Goal: Information Seeking & Learning: Learn about a topic

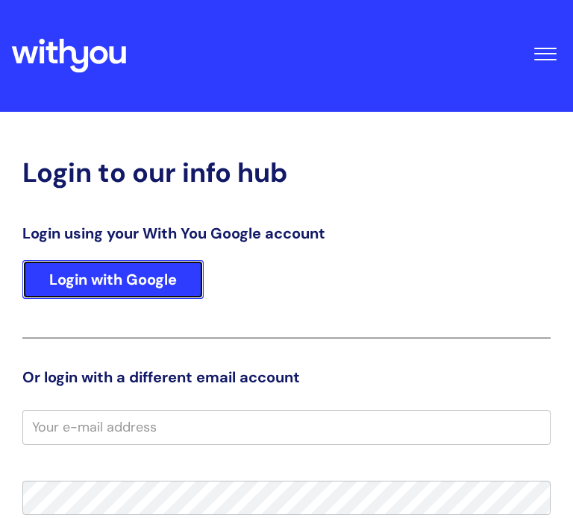
click at [133, 286] on link "Login with Google" at bounding box center [112, 279] width 181 height 39
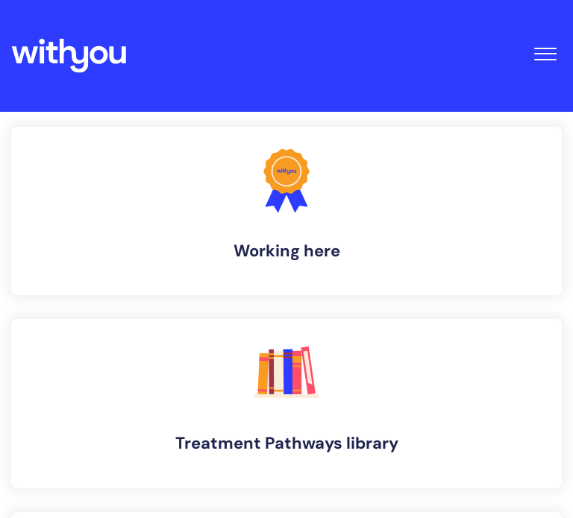
click at [537, 51] on button "Toggle Navigation" at bounding box center [545, 50] width 34 height 46
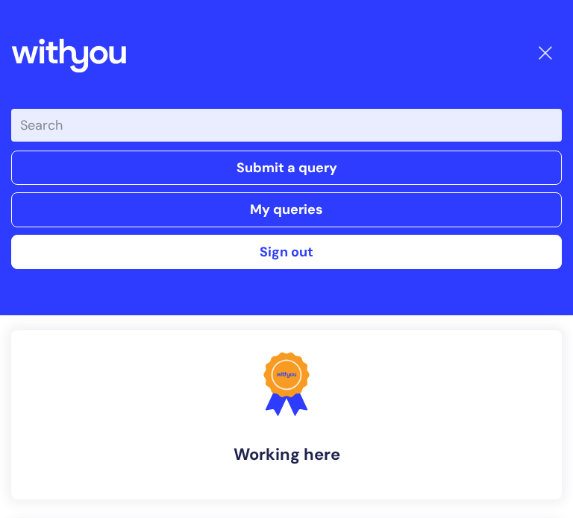
click at [348, 134] on input "Enter your search term here..." at bounding box center [286, 125] width 550 height 33
type input "anxiety"
click button "Search" at bounding box center [0, 0] width 0 height 0
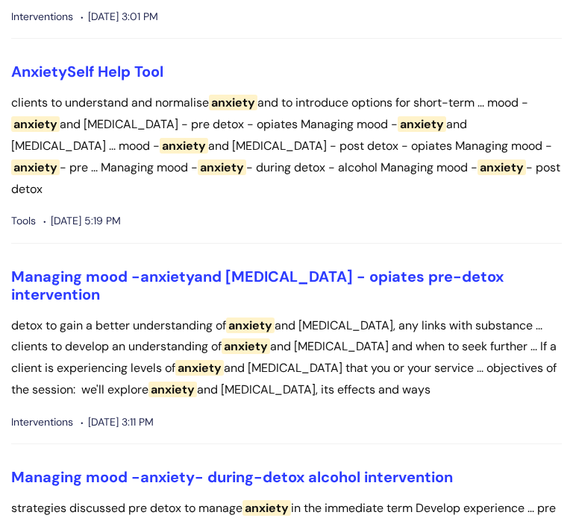
scroll to position [462, 0]
click at [114, 77] on link "Anxiety Self Help Tool" at bounding box center [87, 71] width 152 height 19
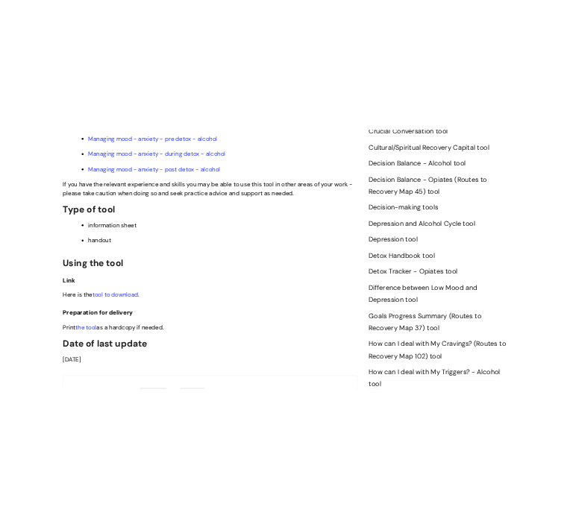
scroll to position [689, 0]
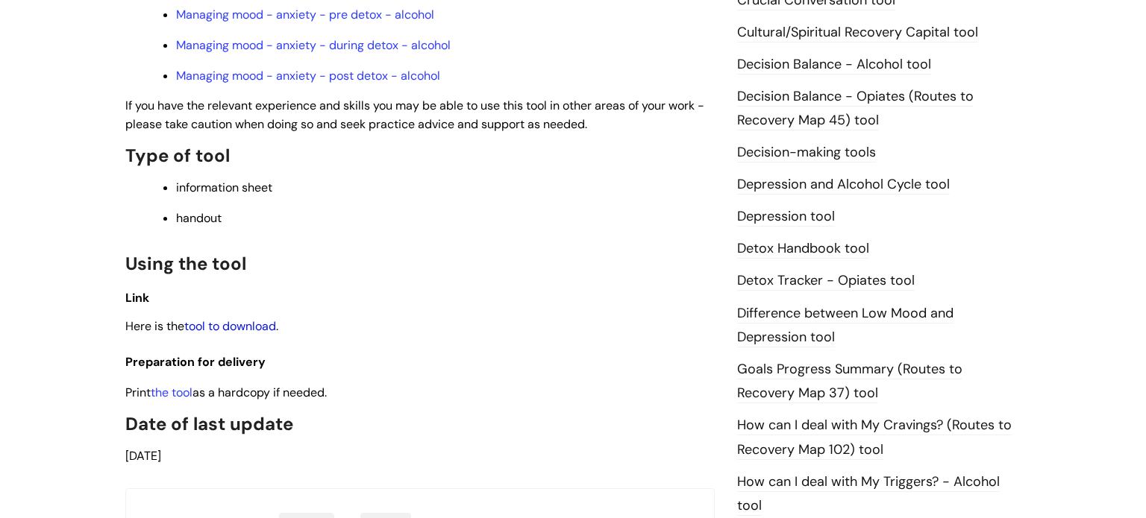
click at [234, 334] on link "tool to download" at bounding box center [230, 326] width 92 height 16
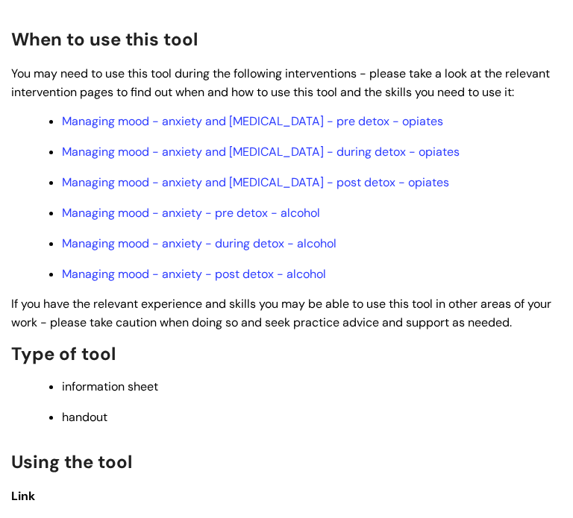
scroll to position [468, 0]
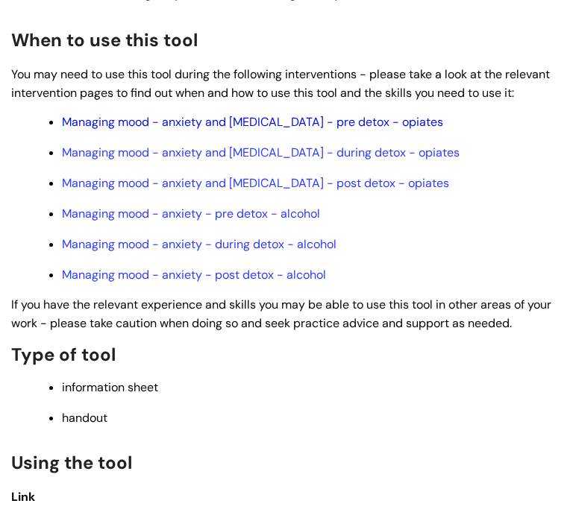
click at [339, 124] on link "Managing mood - anxiety and depression - pre detox - opiates" at bounding box center [252, 122] width 381 height 16
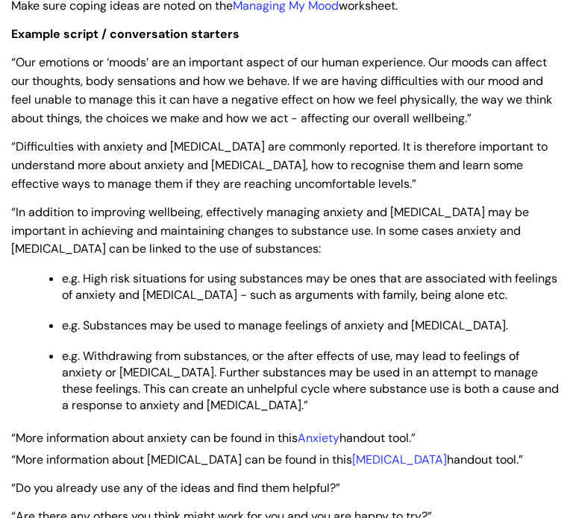
scroll to position [2301, 0]
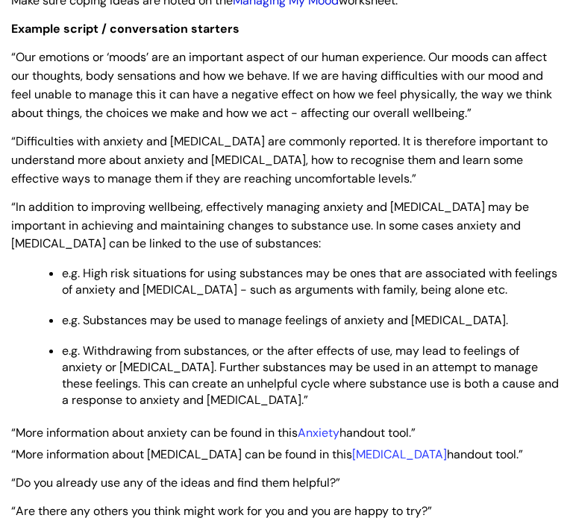
click at [233, 8] on link "Managing My Mood" at bounding box center [286, 1] width 106 height 16
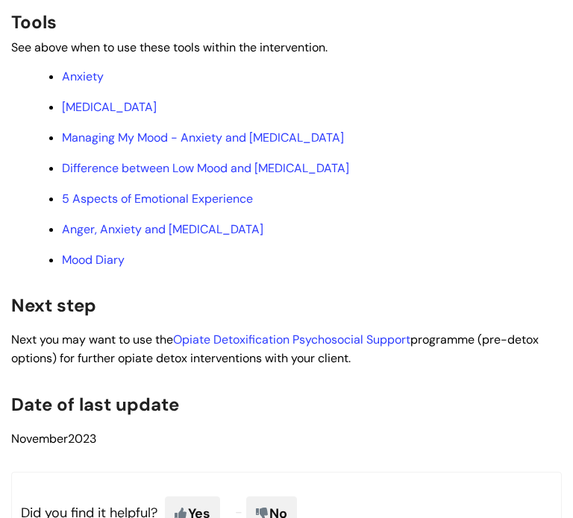
scroll to position [5502, 0]
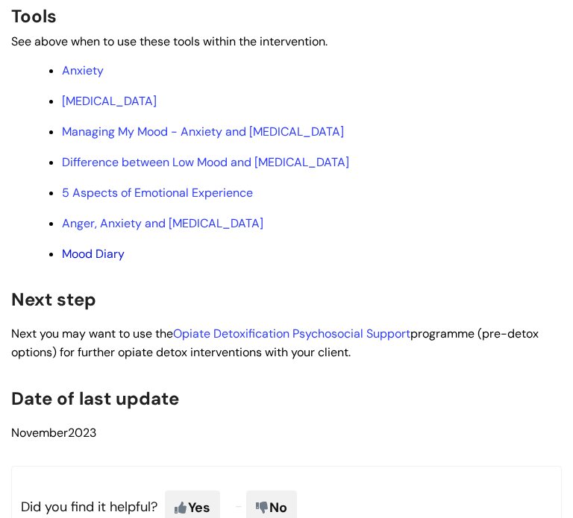
click at [119, 262] on link "Mood Diary" at bounding box center [93, 254] width 63 height 16
click at [189, 231] on link "Anger, Anxiety and Depression" at bounding box center [162, 224] width 201 height 16
click at [203, 201] on link "5 Aspects of Emotional Experience" at bounding box center [157, 193] width 191 height 16
click at [229, 170] on link "Difference between Low Mood and Depression" at bounding box center [205, 162] width 287 height 16
click at [110, 262] on link "Mood Diary" at bounding box center [93, 254] width 63 height 16
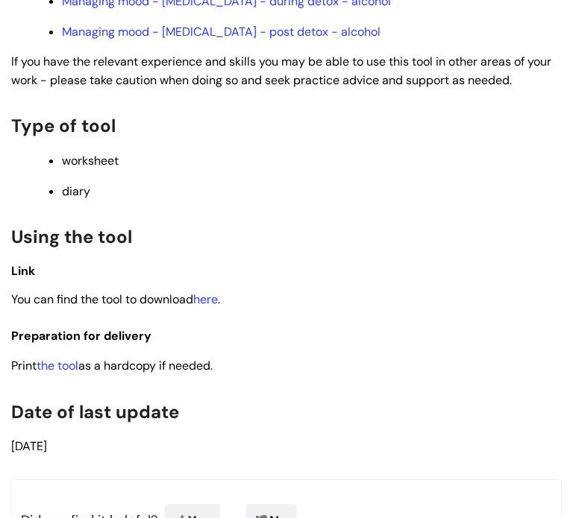
scroll to position [781, 0]
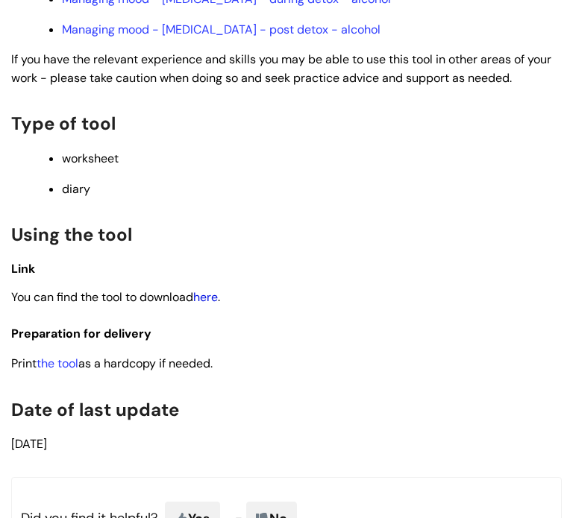
click at [216, 305] on link "here" at bounding box center [205, 297] width 25 height 16
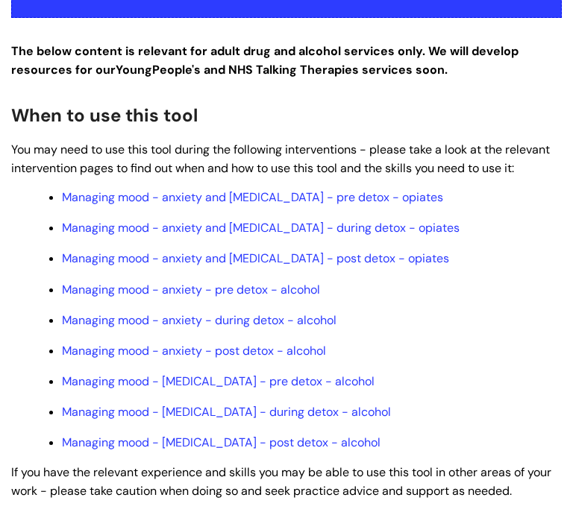
scroll to position [371, 0]
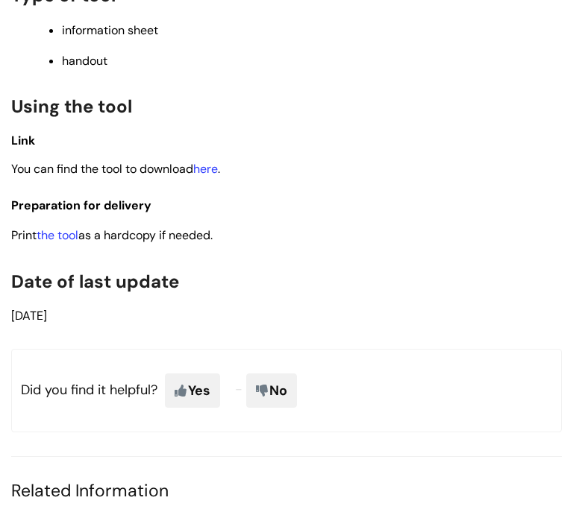
scroll to position [752, 0]
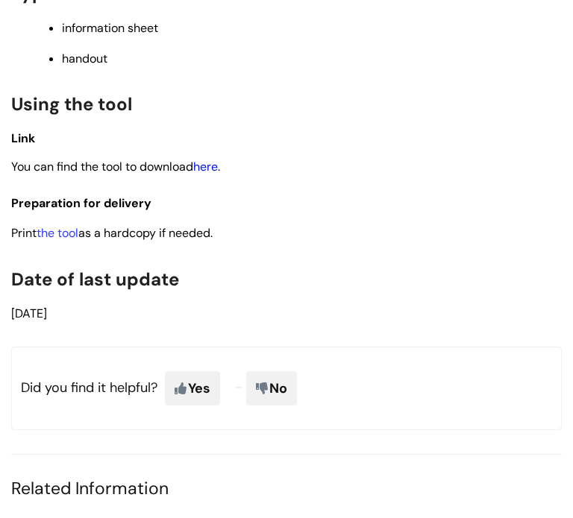
click at [209, 173] on link "here" at bounding box center [205, 167] width 25 height 16
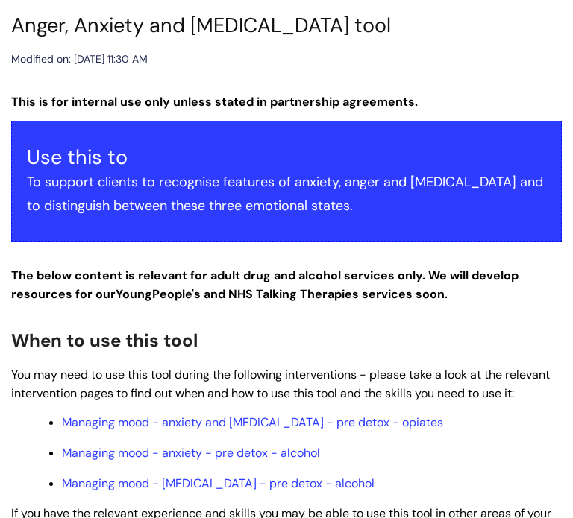
scroll to position [0, 0]
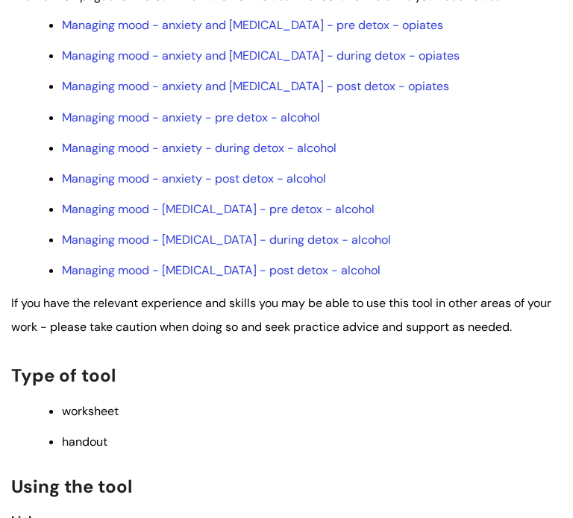
scroll to position [556, 0]
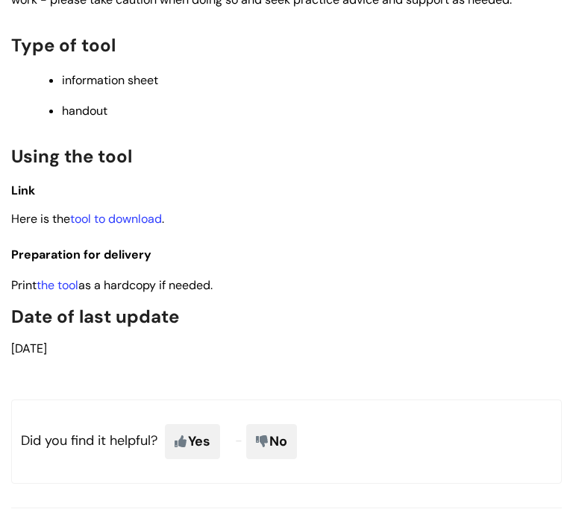
scroll to position [648, 0]
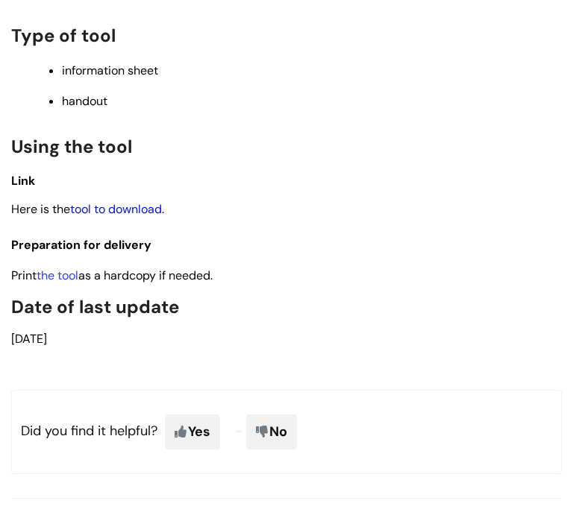
click at [142, 215] on link "tool to download" at bounding box center [116, 209] width 92 height 16
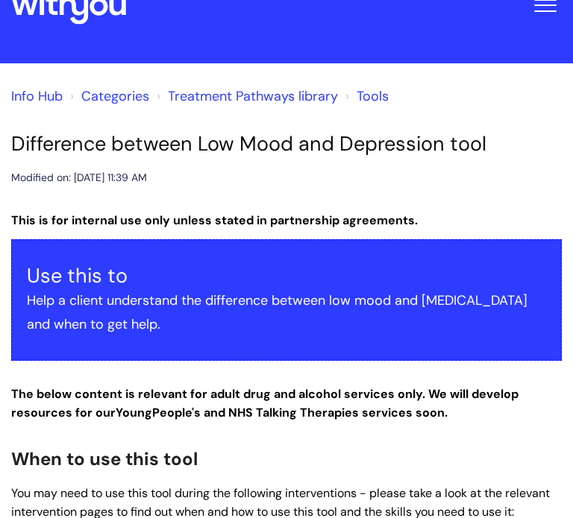
scroll to position [0, 0]
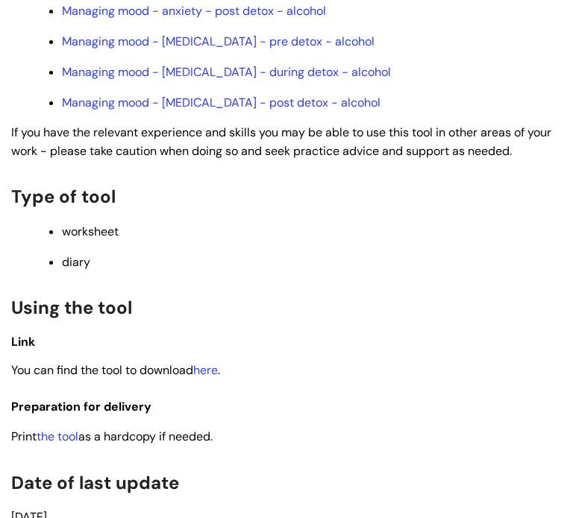
scroll to position [711, 0]
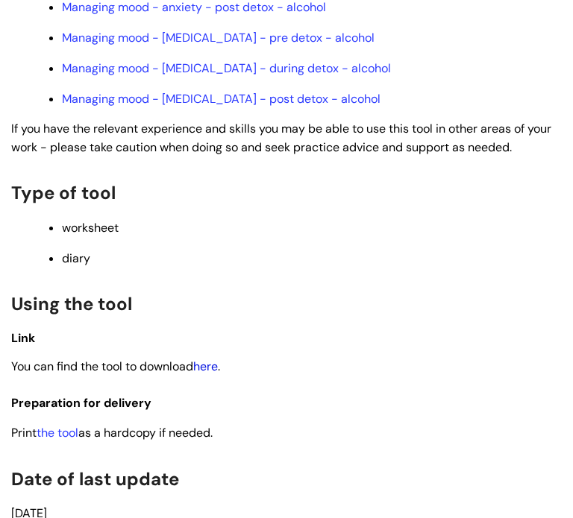
click at [212, 374] on link "here" at bounding box center [205, 367] width 25 height 16
